Goal: Book appointment/travel/reservation

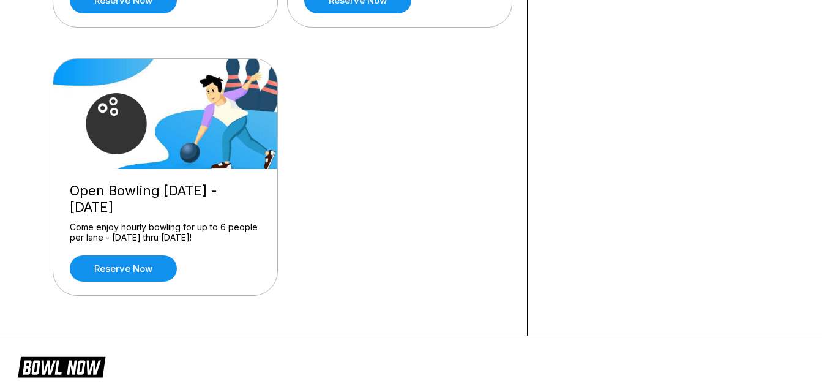
scroll to position [343, 0]
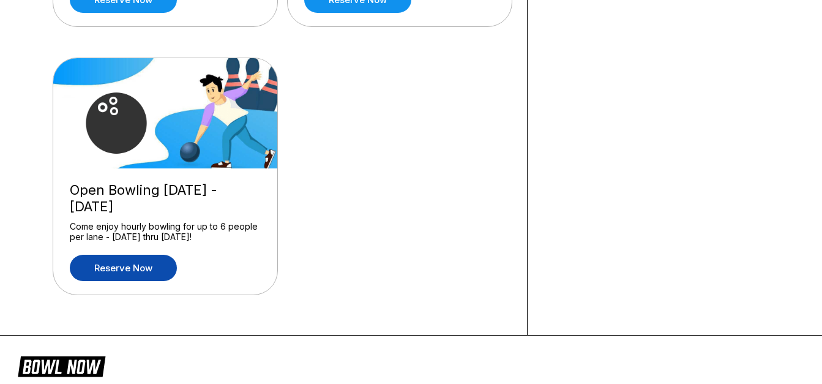
click at [143, 266] on link "Reserve now" at bounding box center [123, 268] width 107 height 26
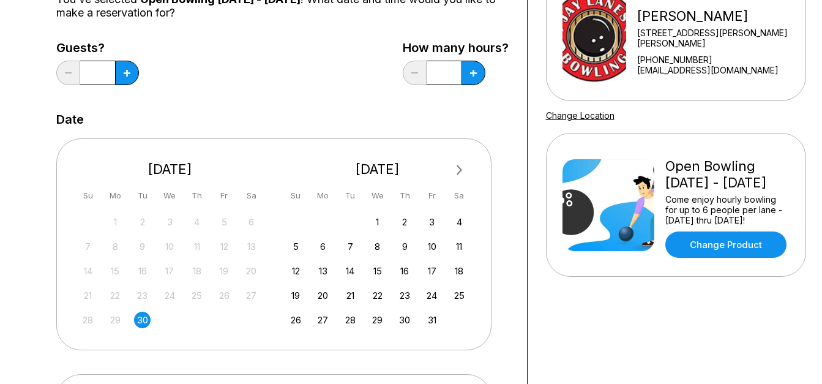
scroll to position [143, 0]
click at [405, 243] on div "9" at bounding box center [405, 246] width 17 height 17
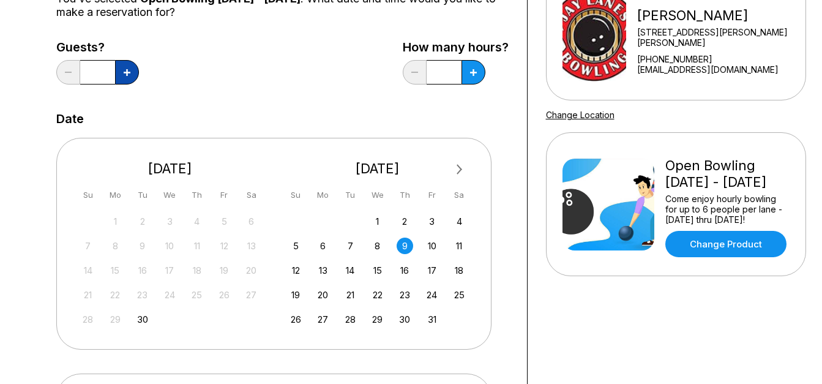
click at [125, 68] on button at bounding box center [127, 72] width 24 height 24
type input "*"
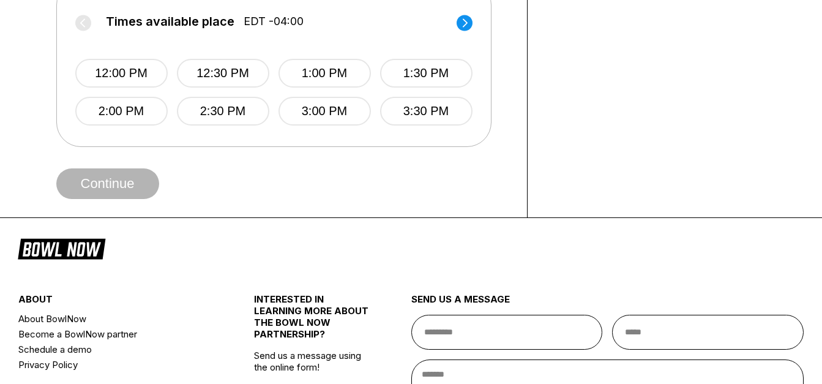
scroll to position [537, 0]
click at [143, 67] on button "12:00 PM" at bounding box center [121, 72] width 92 height 29
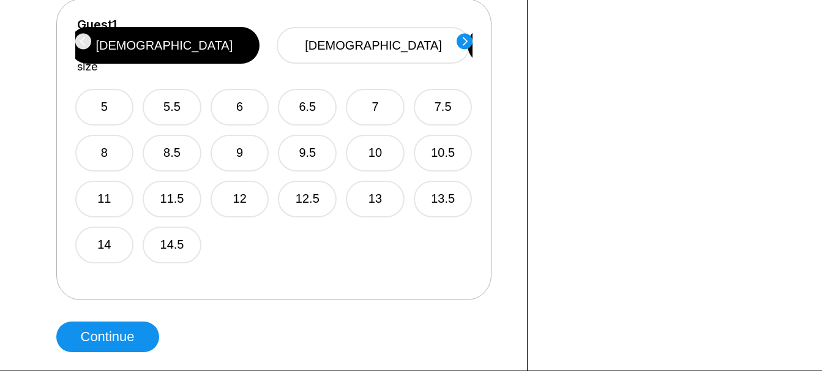
scroll to position [755, 0]
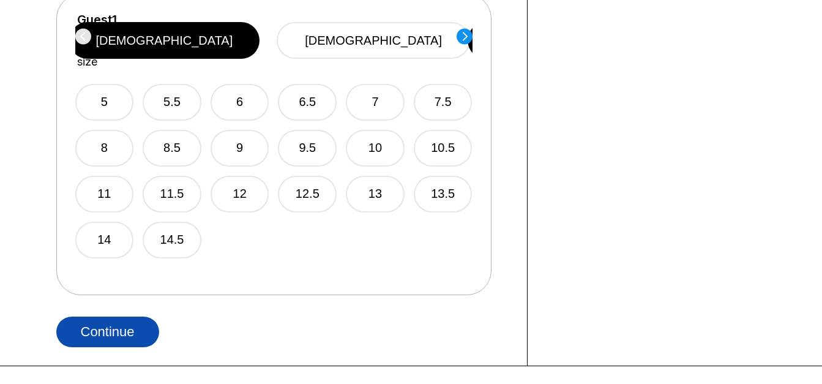
click at [138, 327] on button "Continue" at bounding box center [107, 331] width 103 height 31
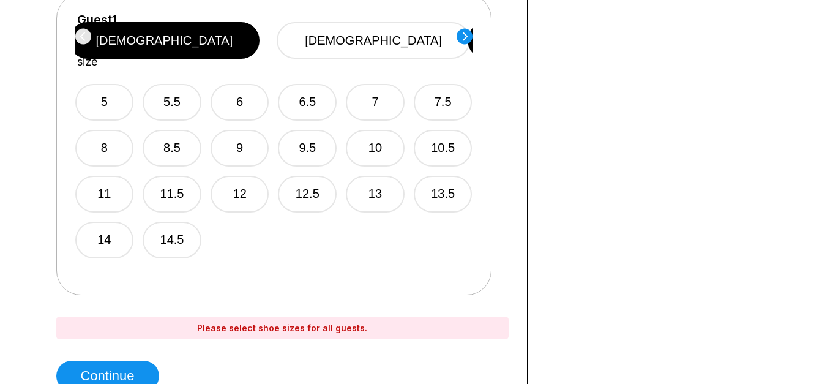
click at [465, 32] on circle at bounding box center [465, 36] width 16 height 16
click at [77, 35] on circle at bounding box center [83, 36] width 16 height 16
click at [77, 35] on div "Guest 1 Select shoe size [DEMOGRAPHIC_DATA] [DEMOGRAPHIC_DATA]" at bounding box center [273, 41] width 397 height 56
click at [358, 25] on button "[DEMOGRAPHIC_DATA]" at bounding box center [373, 40] width 193 height 37
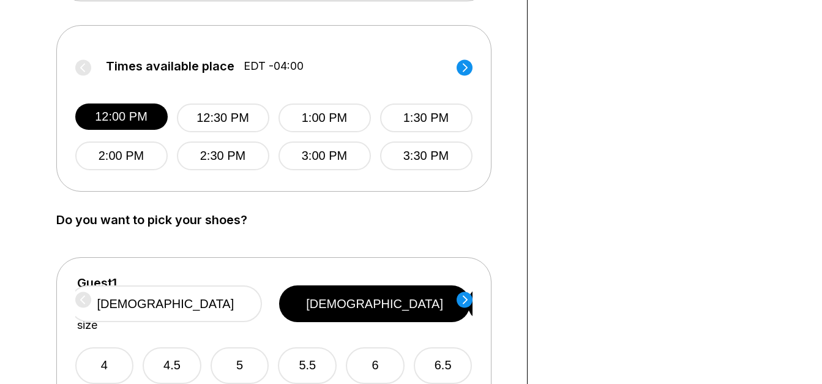
scroll to position [491, 0]
